Goal: Information Seeking & Learning: Learn about a topic

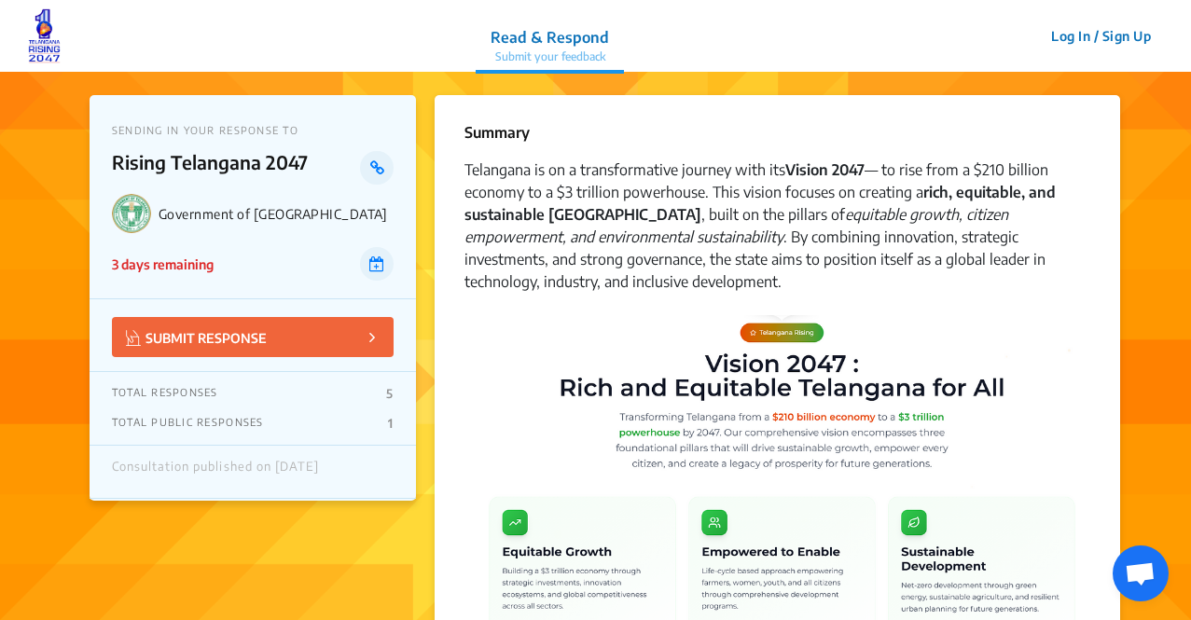
scroll to position [1392, 0]
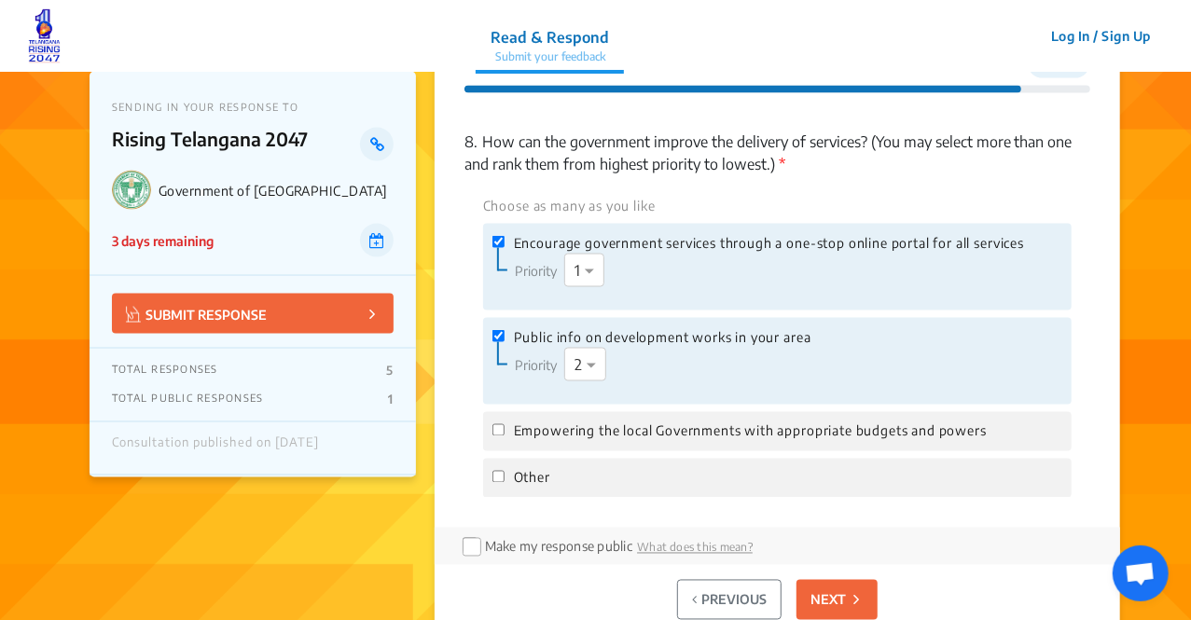
click at [45, 37] on img at bounding box center [44, 36] width 33 height 56
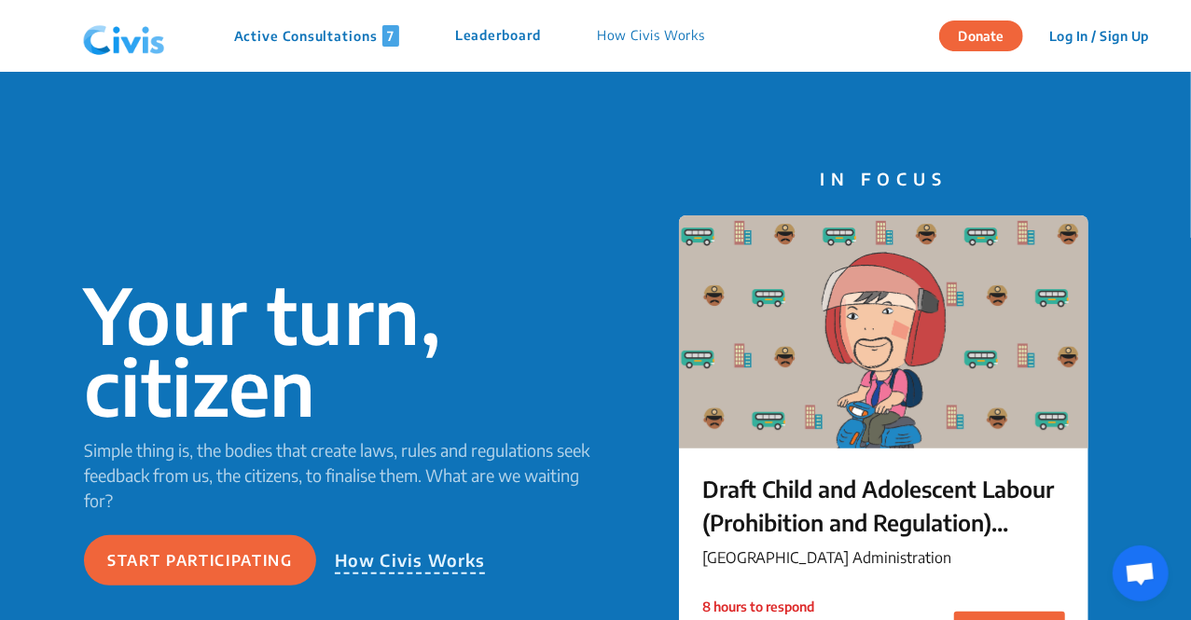
click at [253, 38] on p "Active Consultations 7" at bounding box center [316, 35] width 165 height 21
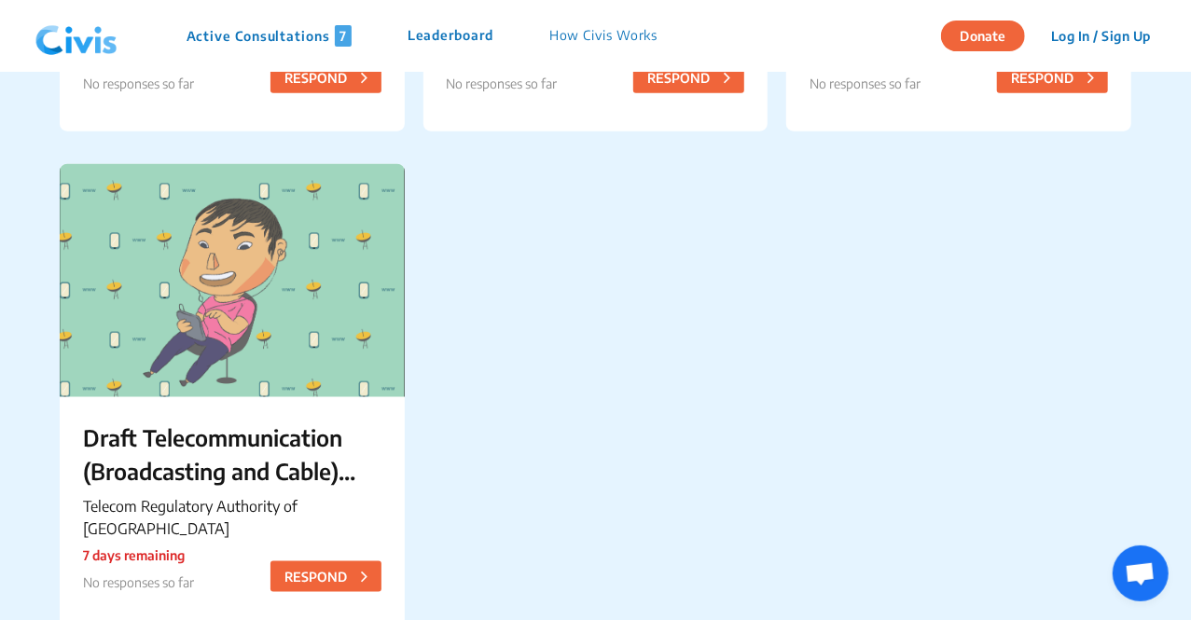
scroll to position [1073, 0]
click at [252, 448] on p "Draft Telecommunication (Broadcasting and Cable) Services Interconnection (Addr…" at bounding box center [232, 453] width 298 height 67
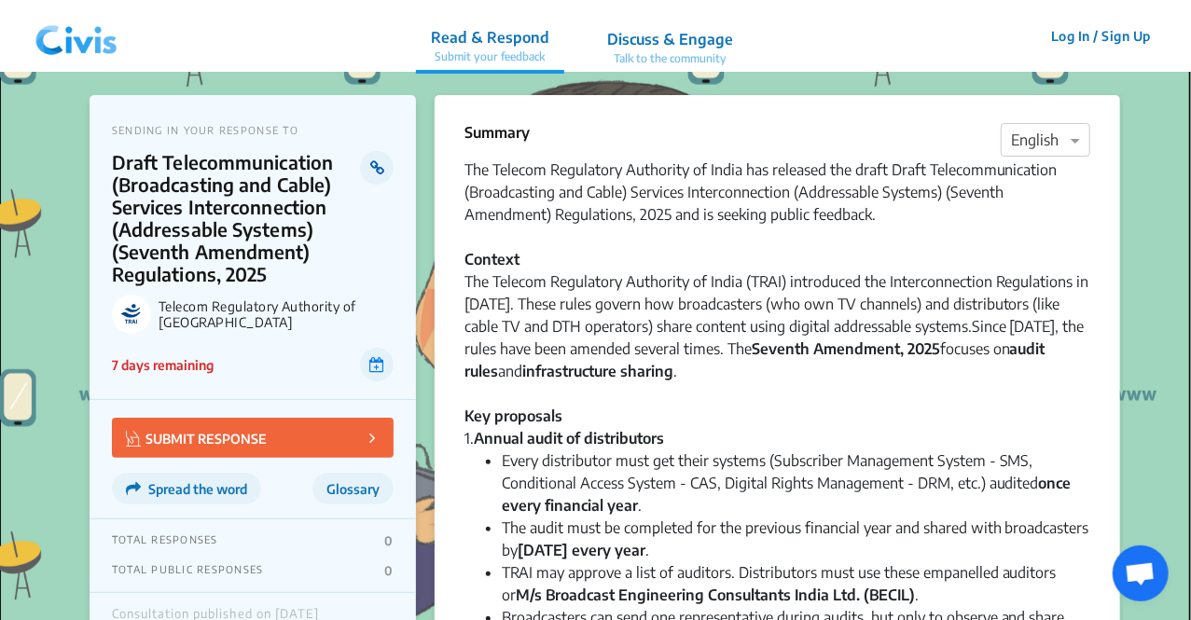
click at [367, 166] on link at bounding box center [376, 168] width 33 height 34
